Goal: Task Accomplishment & Management: Manage account settings

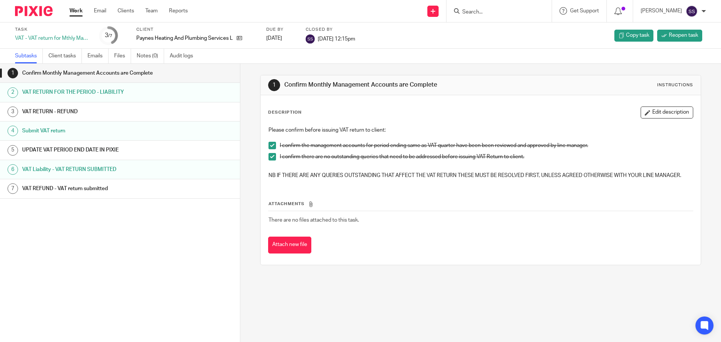
click at [73, 15] on link "Work" at bounding box center [75, 11] width 13 height 8
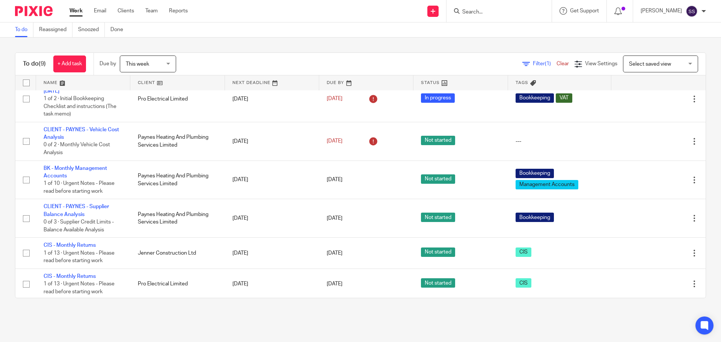
scroll to position [120, 0]
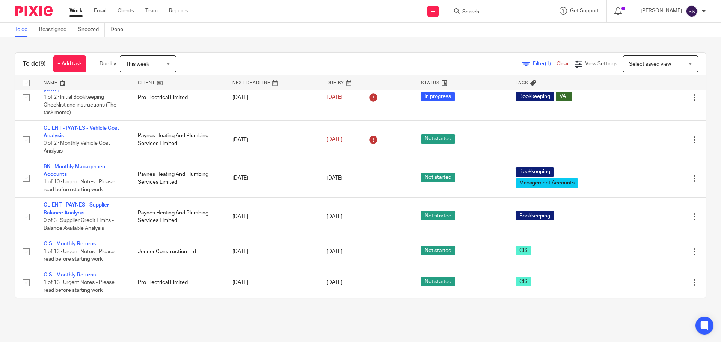
click at [148, 68] on span "This week" at bounding box center [146, 64] width 40 height 16
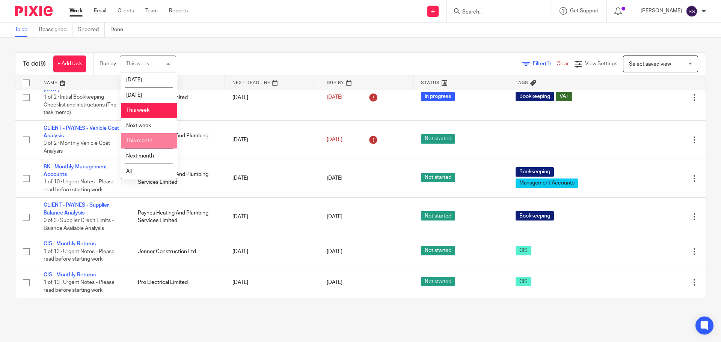
click at [152, 143] on span "This month" at bounding box center [139, 140] width 26 height 5
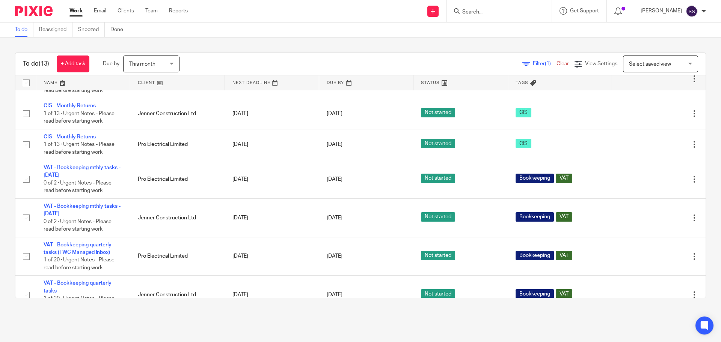
scroll to position [274, 0]
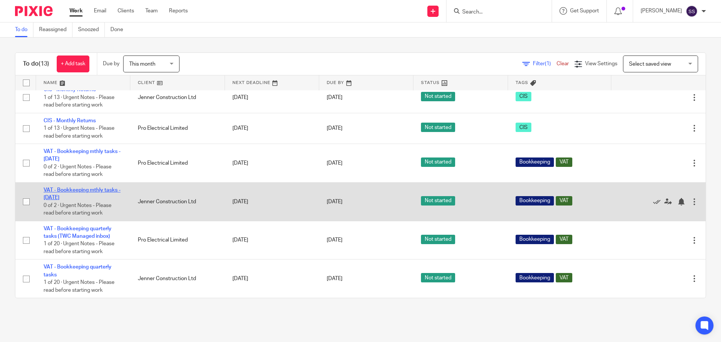
click at [109, 188] on link "VAT - Bookkeeping mthly tasks - [DATE]" at bounding box center [82, 194] width 77 height 13
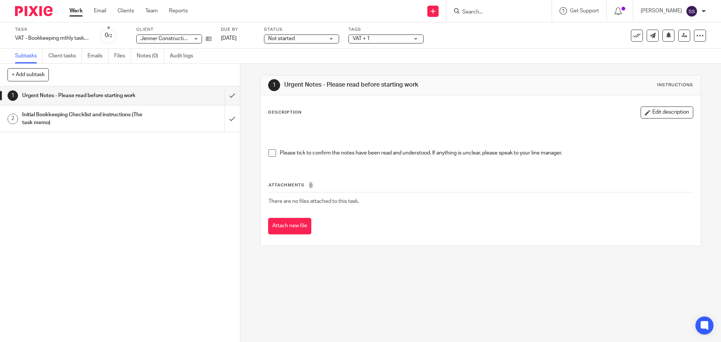
click at [139, 116] on h1 "Initial Bookkeeping Checklist and instructions (The task memo)" at bounding box center [87, 118] width 130 height 19
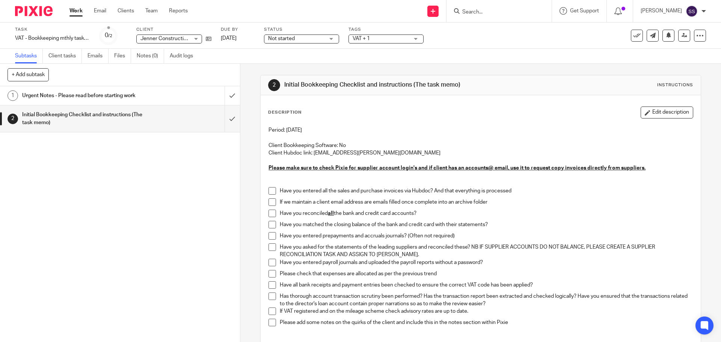
drag, startPoint x: 273, startPoint y: 190, endPoint x: 271, endPoint y: 195, distance: 5.5
click at [273, 190] on span at bounding box center [272, 191] width 8 height 8
click at [269, 207] on li "If we maintain a client email address are emails filled once complete into an a…" at bounding box center [480, 204] width 424 height 11
click at [268, 213] on span at bounding box center [272, 214] width 8 height 8
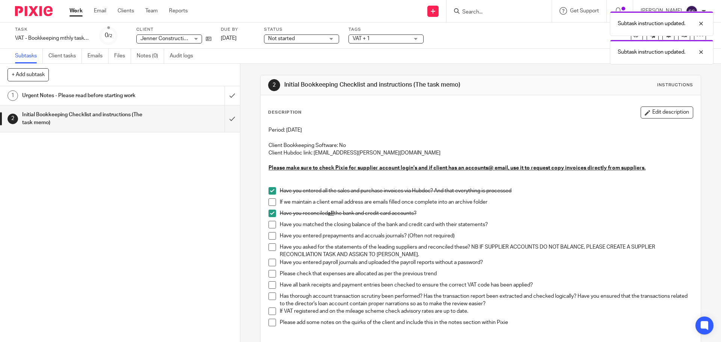
click at [268, 226] on span at bounding box center [272, 225] width 8 height 8
click at [269, 204] on span at bounding box center [272, 203] width 8 height 8
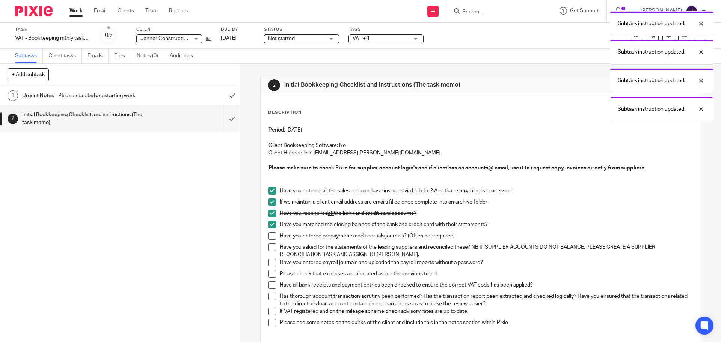
drag, startPoint x: 268, startPoint y: 233, endPoint x: 269, endPoint y: 237, distance: 3.8
click at [268, 234] on span at bounding box center [272, 236] width 8 height 8
drag, startPoint x: 269, startPoint y: 244, endPoint x: 270, endPoint y: 248, distance: 4.2
click at [269, 245] on span at bounding box center [272, 248] width 8 height 8
click at [270, 262] on span at bounding box center [272, 263] width 8 height 8
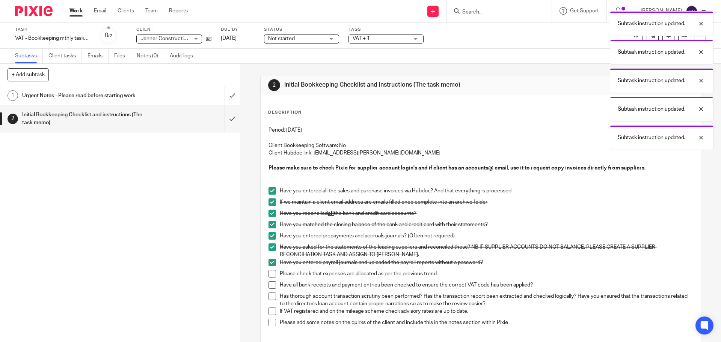
click at [270, 273] on span at bounding box center [272, 274] width 8 height 8
drag, startPoint x: 270, startPoint y: 283, endPoint x: 270, endPoint y: 289, distance: 6.0
click at [270, 284] on span at bounding box center [272, 286] width 8 height 8
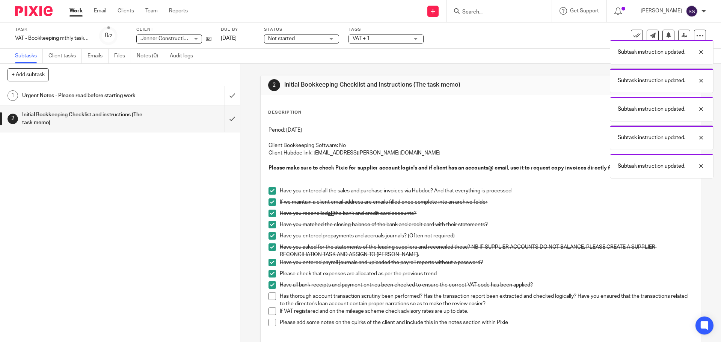
drag, startPoint x: 271, startPoint y: 293, endPoint x: 271, endPoint y: 297, distance: 3.8
click at [271, 294] on span at bounding box center [272, 297] width 8 height 8
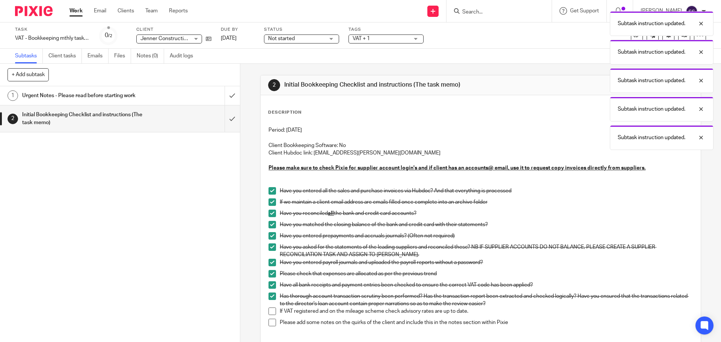
drag, startPoint x: 271, startPoint y: 308, endPoint x: 271, endPoint y: 313, distance: 4.9
click at [271, 309] on span at bounding box center [272, 312] width 8 height 8
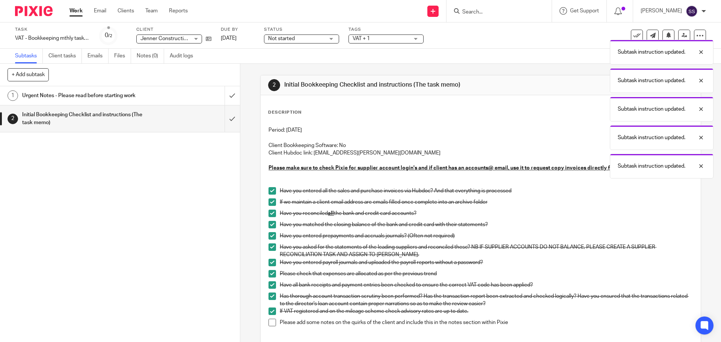
click at [270, 321] on span at bounding box center [272, 323] width 8 height 8
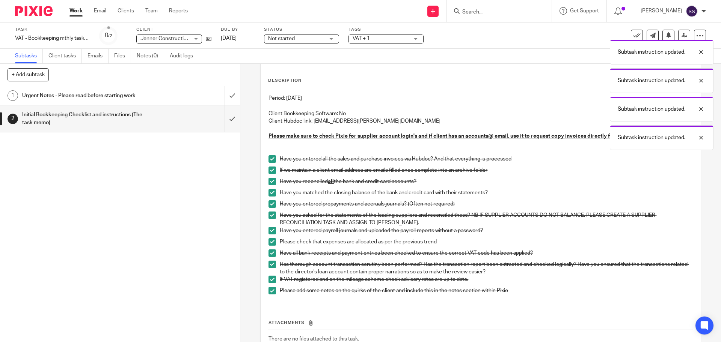
scroll to position [85, 0]
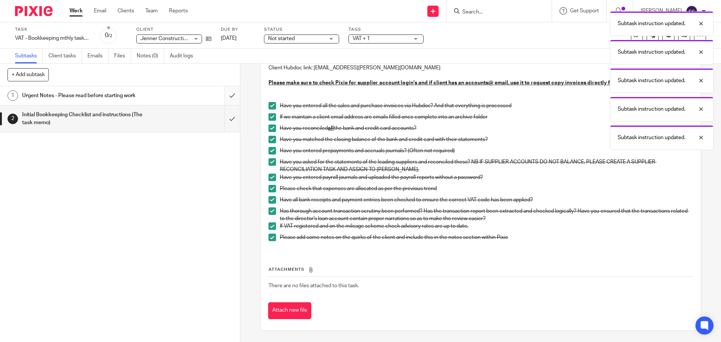
click at [228, 95] on input "submit" at bounding box center [120, 95] width 240 height 19
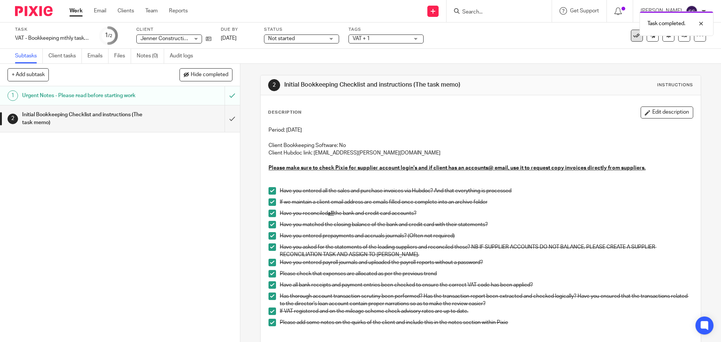
click at [633, 38] on icon at bounding box center [637, 36] width 8 height 8
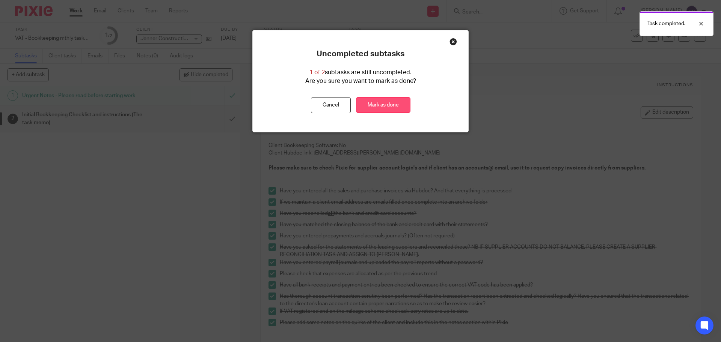
click at [386, 110] on link "Mark as done" at bounding box center [383, 105] width 54 height 16
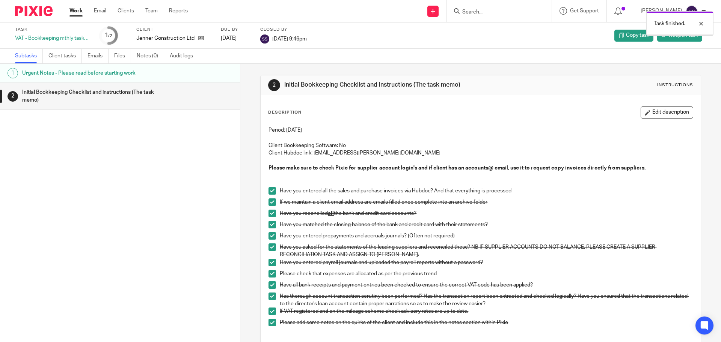
click at [69, 11] on div "Work Email Clients Team Reports Work Email Clients Team Reports Settings" at bounding box center [130, 11] width 137 height 22
click at [73, 11] on link "Work" at bounding box center [75, 11] width 13 height 8
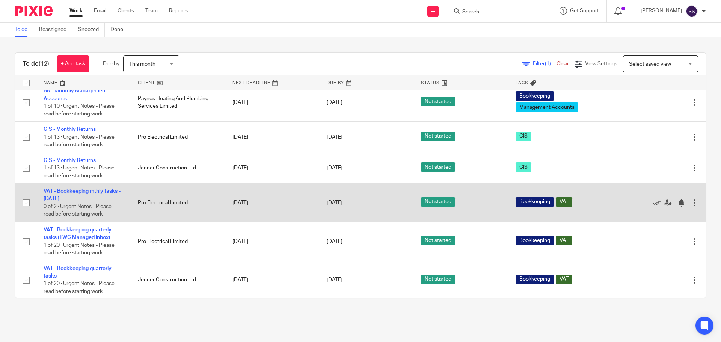
scroll to position [236, 0]
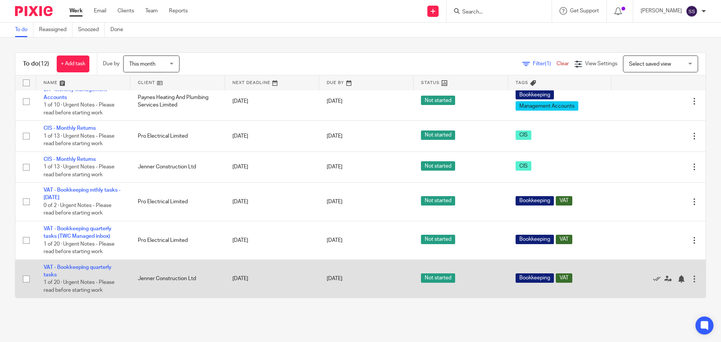
click at [98, 264] on td "VAT - Bookkeeping quarterly tasks 1 of 20 · Urgent Notes - Please read before s…" at bounding box center [83, 279] width 94 height 38
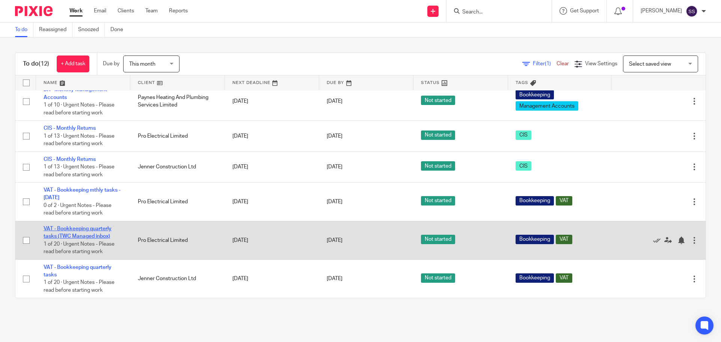
click at [101, 237] on link "VAT - Bookkeeping quarterly tasks (TWC Managed inbox)" at bounding box center [78, 232] width 68 height 13
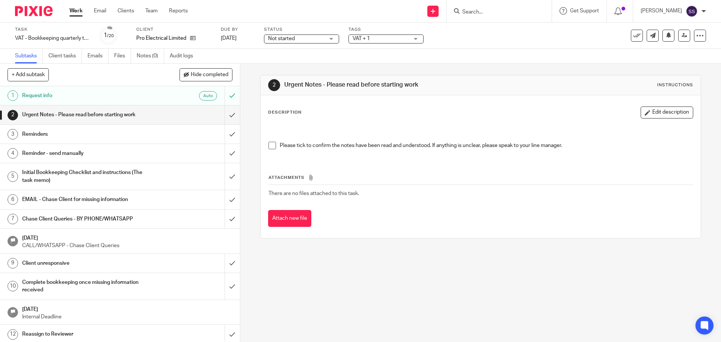
click at [108, 216] on h1 "Chase Client Queries - BY PHONE/WHATSAPP" at bounding box center [87, 219] width 130 height 11
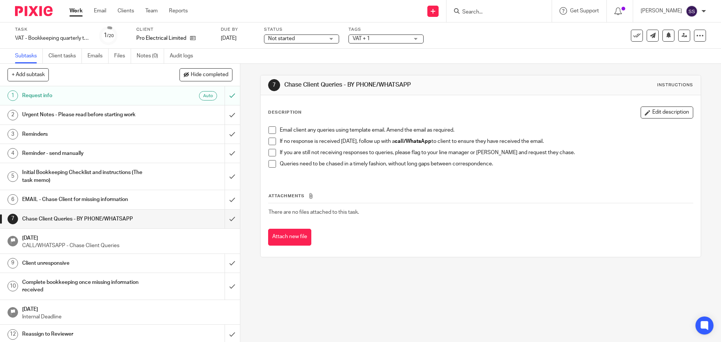
click at [106, 198] on h1 "EMAIL - Chase Client for missing information" at bounding box center [87, 199] width 130 height 11
click at [78, 14] on link "Work" at bounding box center [75, 11] width 13 height 8
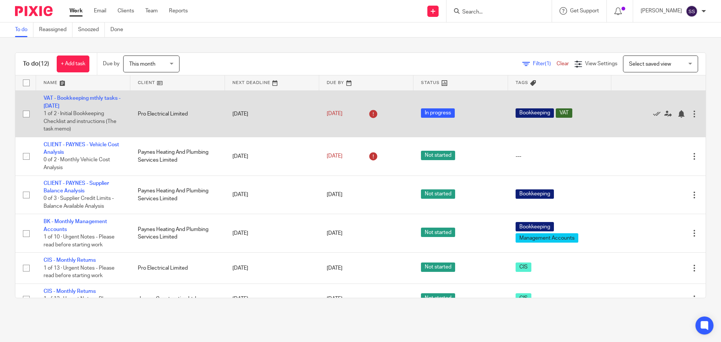
scroll to position [141, 0]
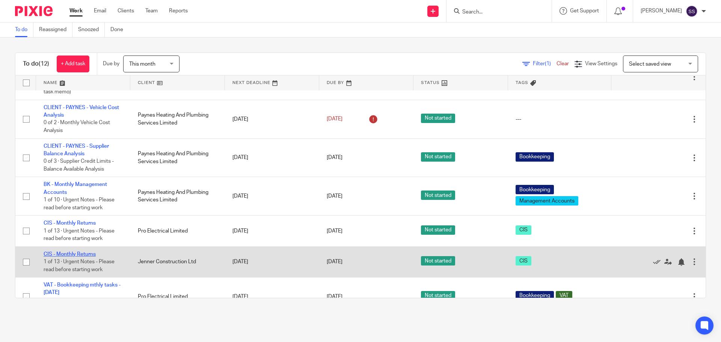
click at [72, 253] on link "CIS - Monthly Returns" at bounding box center [70, 254] width 52 height 5
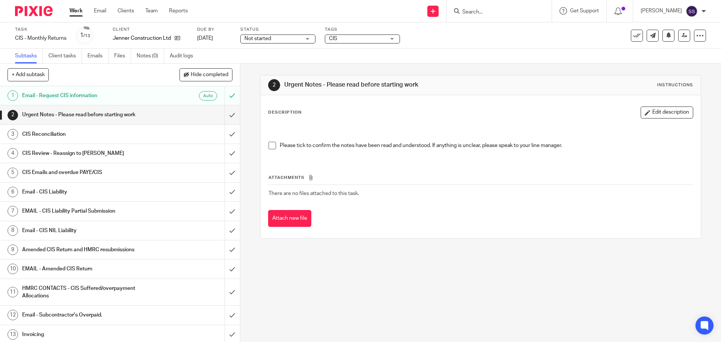
click at [80, 131] on h1 "CIS Reconciliation" at bounding box center [87, 134] width 130 height 11
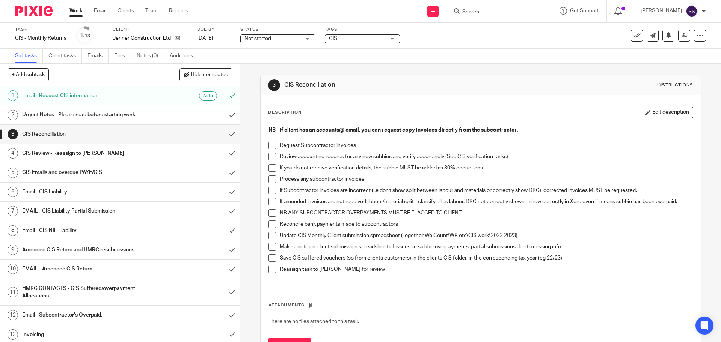
click at [270, 146] on span at bounding box center [272, 146] width 8 height 8
click at [270, 157] on span at bounding box center [272, 157] width 8 height 8
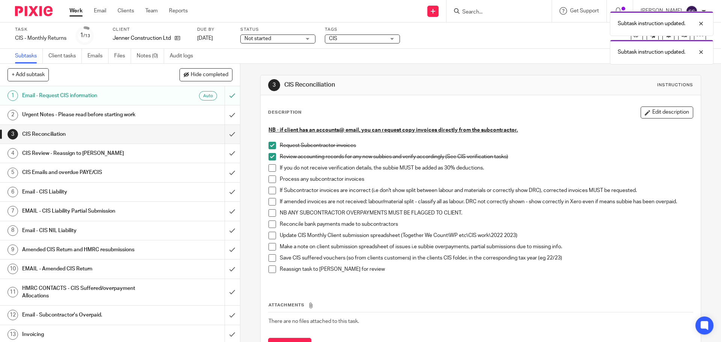
click at [268, 169] on span at bounding box center [272, 168] width 8 height 8
click at [270, 180] on span at bounding box center [272, 180] width 8 height 8
click at [270, 185] on li "Process any subcontractor invoices" at bounding box center [480, 181] width 424 height 11
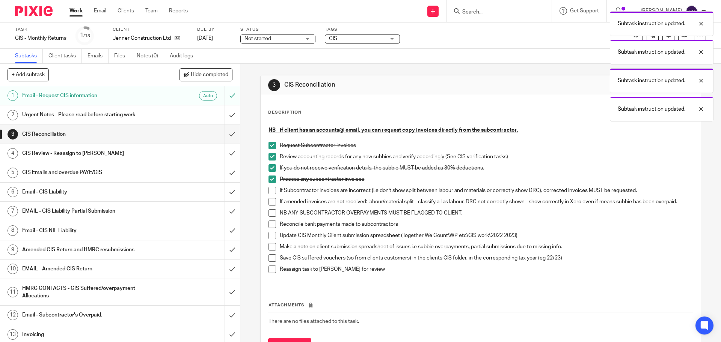
click at [270, 190] on span at bounding box center [272, 191] width 8 height 8
click at [268, 201] on span at bounding box center [272, 202] width 8 height 8
click at [268, 210] on span at bounding box center [272, 214] width 8 height 8
click at [271, 223] on span at bounding box center [272, 225] width 8 height 8
click at [270, 238] on span at bounding box center [272, 236] width 8 height 8
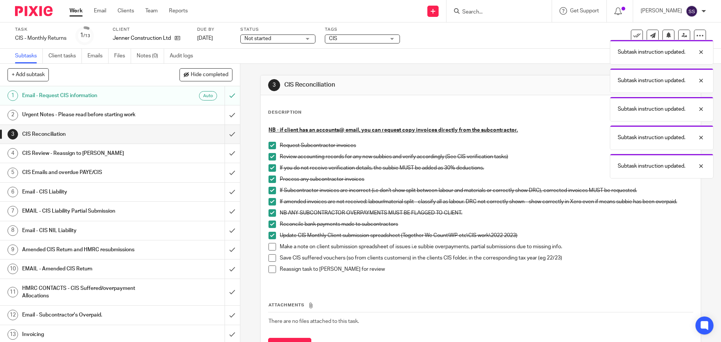
click at [270, 247] on span at bounding box center [272, 247] width 8 height 8
click at [270, 257] on span at bounding box center [272, 259] width 8 height 8
click at [270, 268] on span at bounding box center [272, 270] width 8 height 8
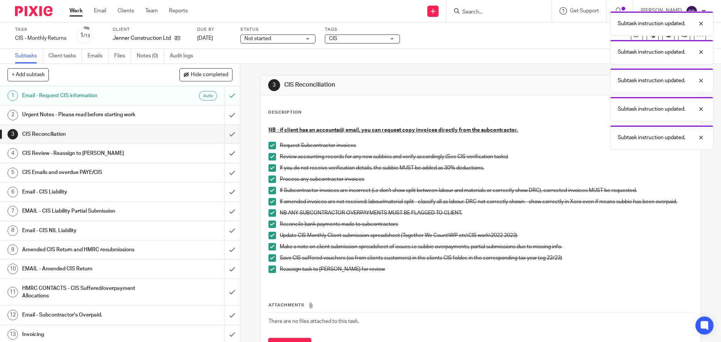
click at [77, 152] on h1 "CIS Review - Reassign to Penny" at bounding box center [87, 153] width 130 height 11
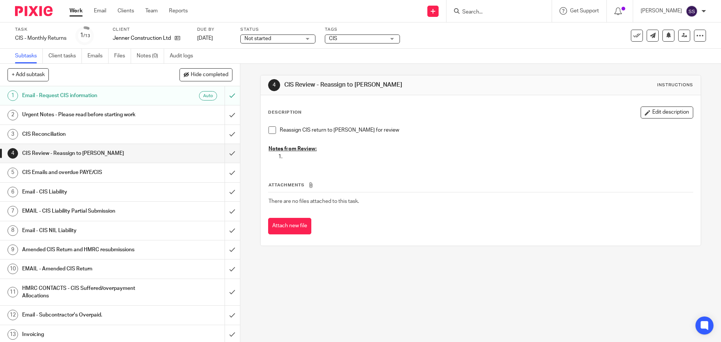
click at [271, 129] on span at bounding box center [272, 131] width 8 height 8
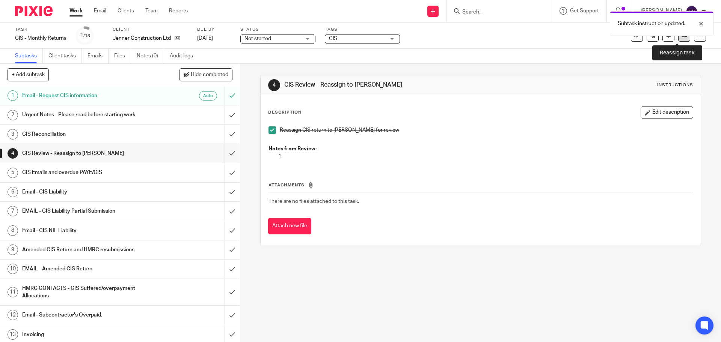
click at [678, 41] on link at bounding box center [684, 36] width 12 height 12
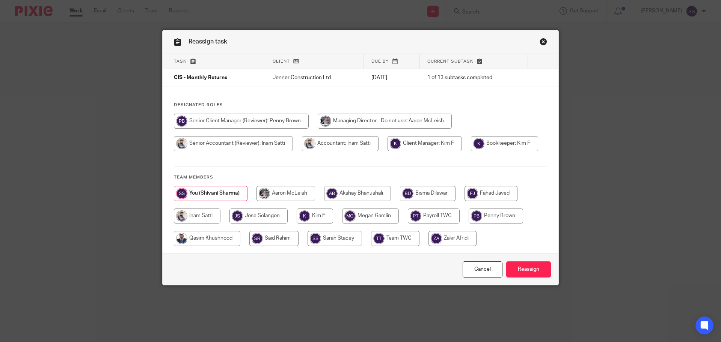
click at [286, 122] on input "radio" at bounding box center [241, 121] width 135 height 15
radio input "true"
click at [529, 272] on input "Reassign" at bounding box center [528, 270] width 45 height 16
